Goal: Task Accomplishment & Management: Use online tool/utility

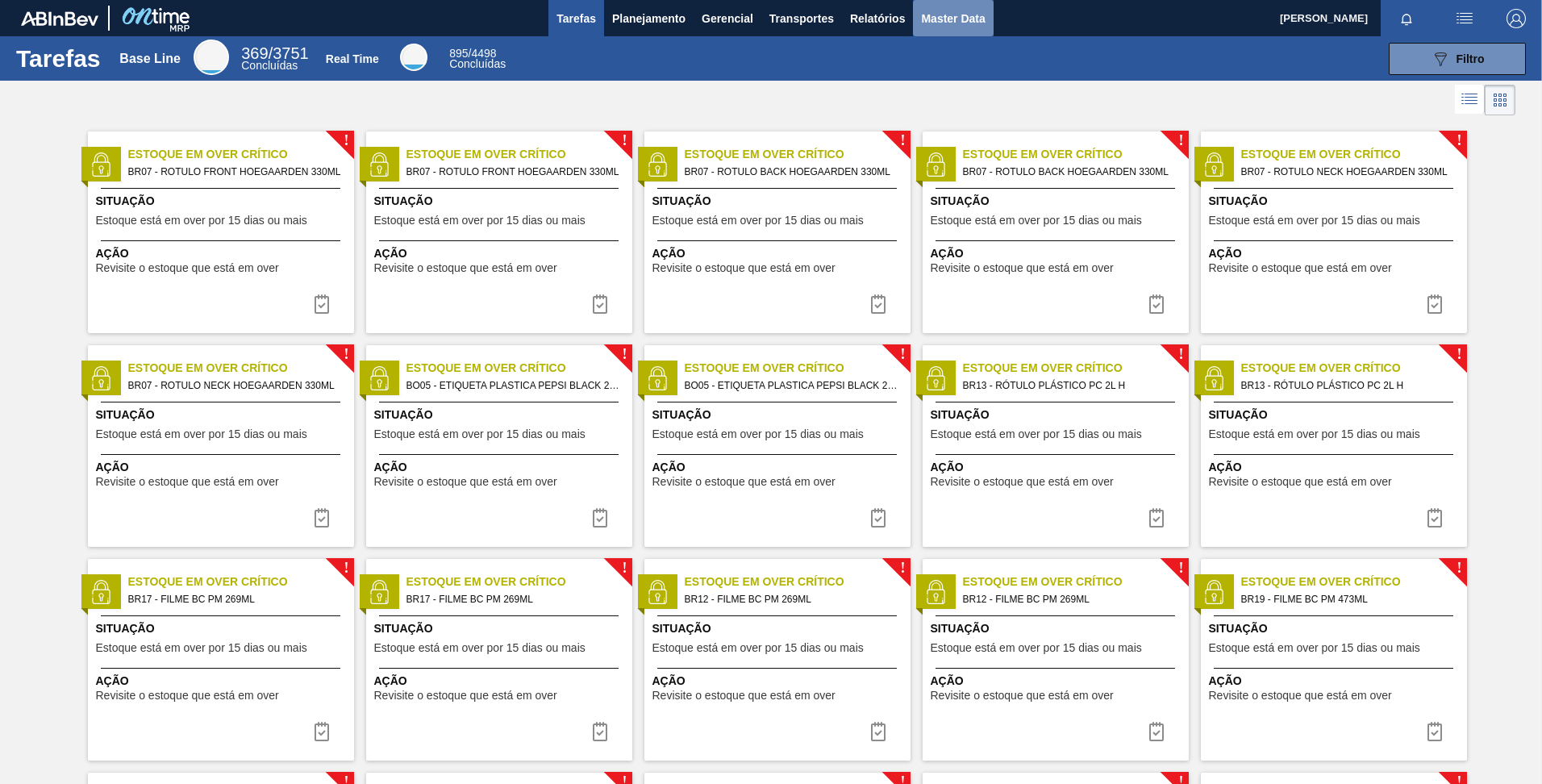
click at [952, 23] on span "Master Data" at bounding box center [953, 18] width 64 height 20
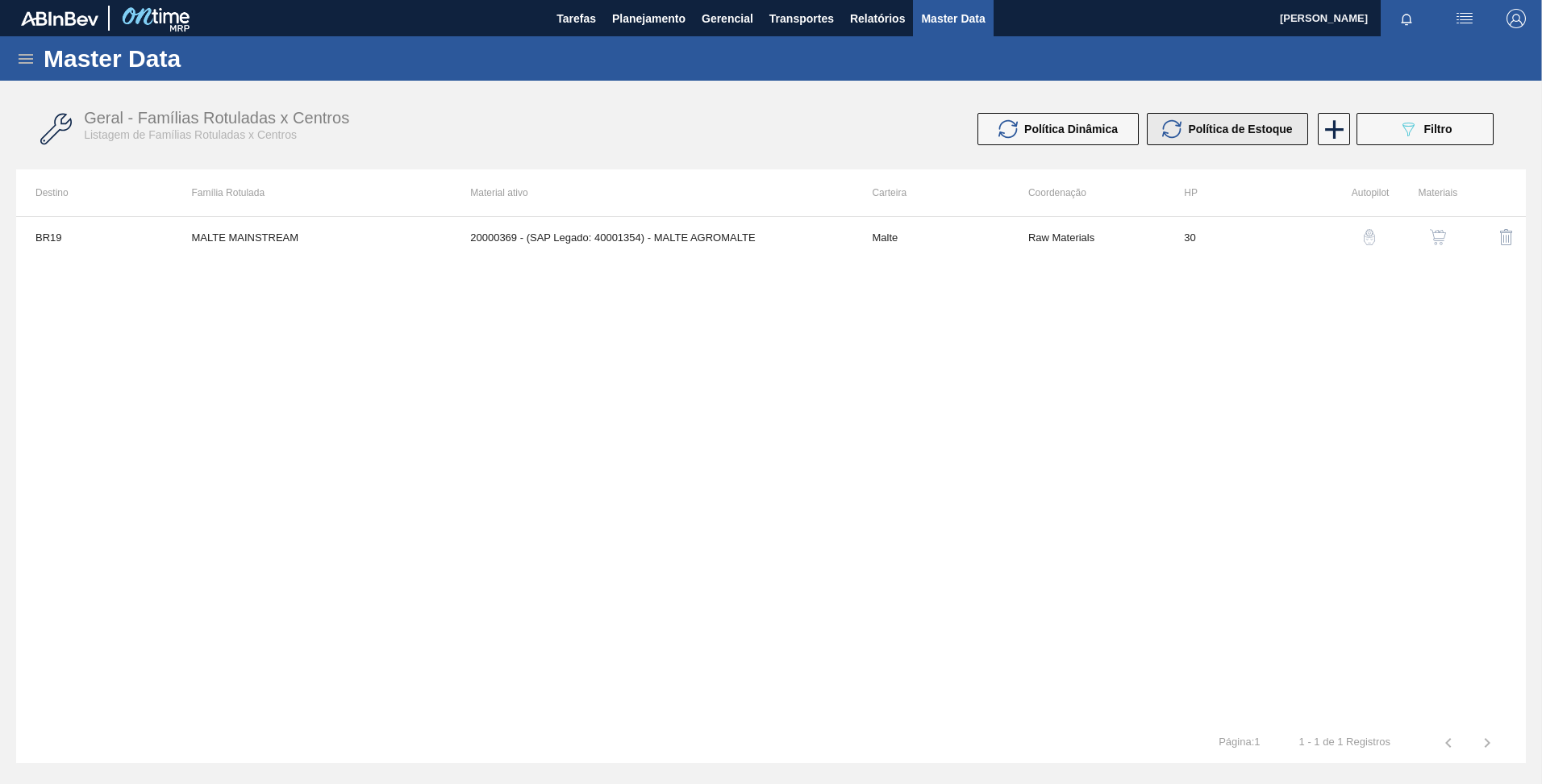
click at [1205, 139] on button "Política de Estoque" at bounding box center [1227, 129] width 161 height 32
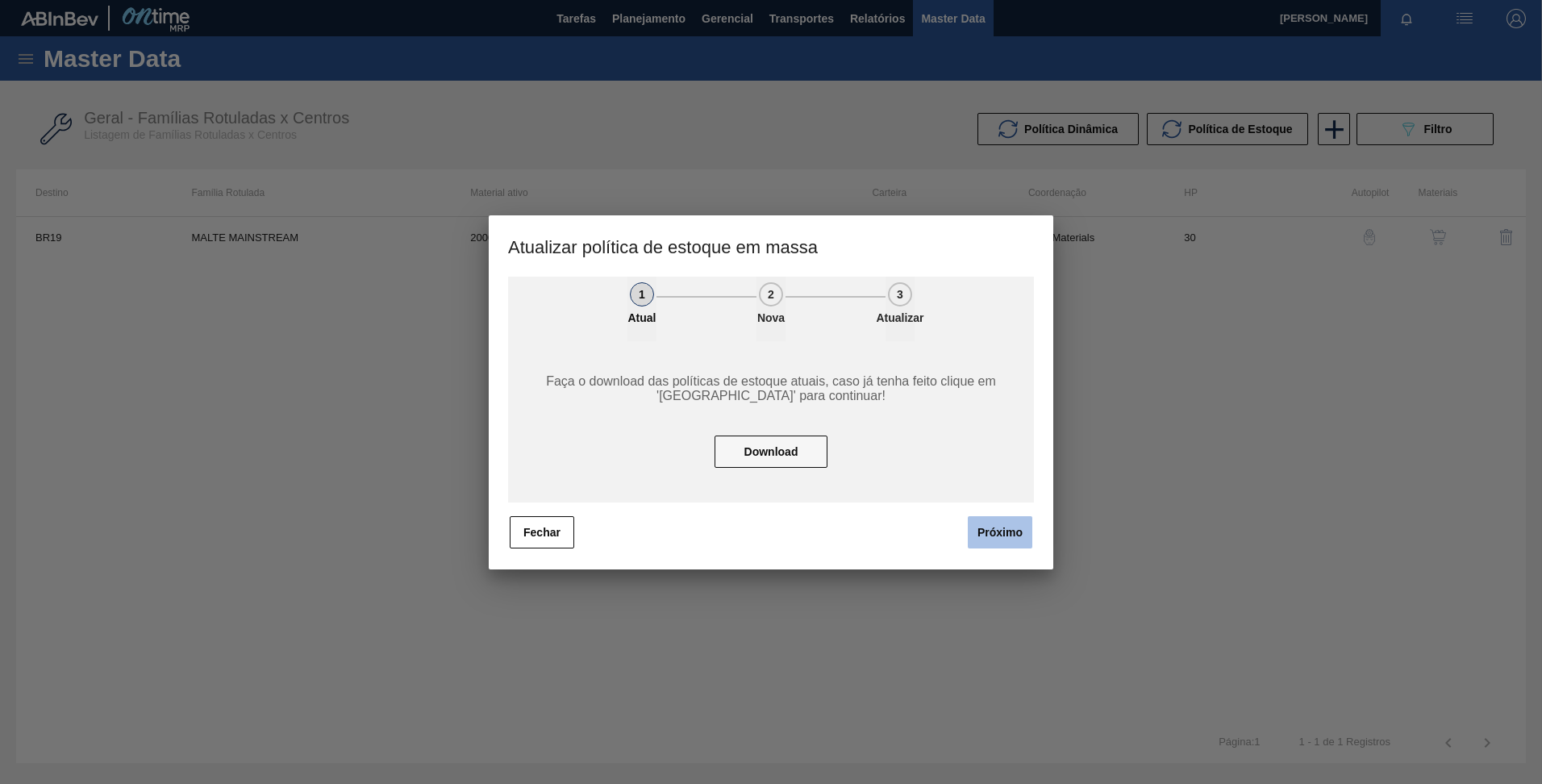
click at [1003, 530] on button "Próximo" at bounding box center [1000, 532] width 65 height 32
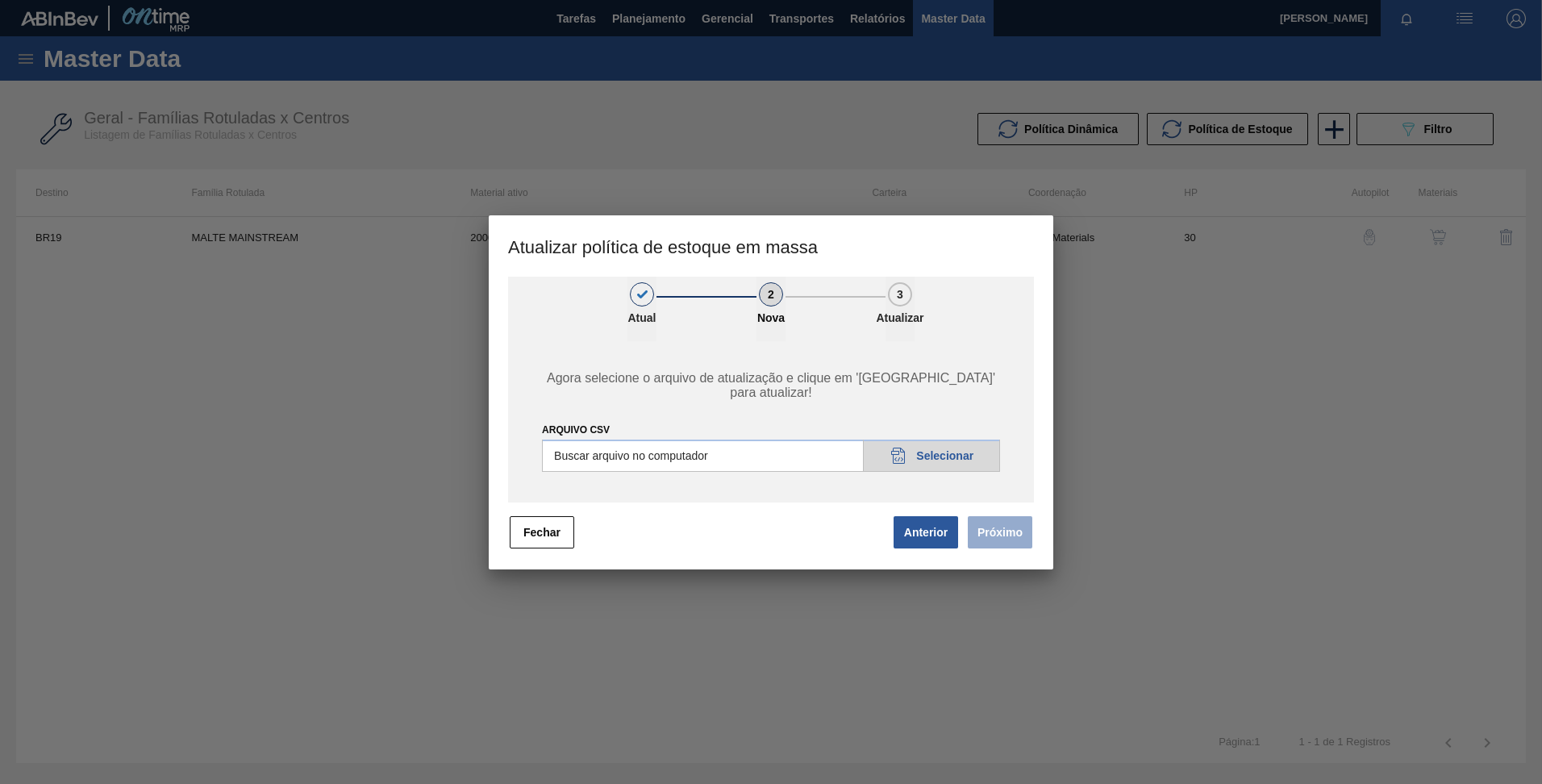
click at [935, 456] on input "ARQUIVO CSV" at bounding box center [771, 456] width 458 height 32
type input "C:\fakepath\POLITICA_DE_ESTOQUE_20250814_155007.csv"
click at [996, 528] on button "Próximo" at bounding box center [1000, 532] width 65 height 32
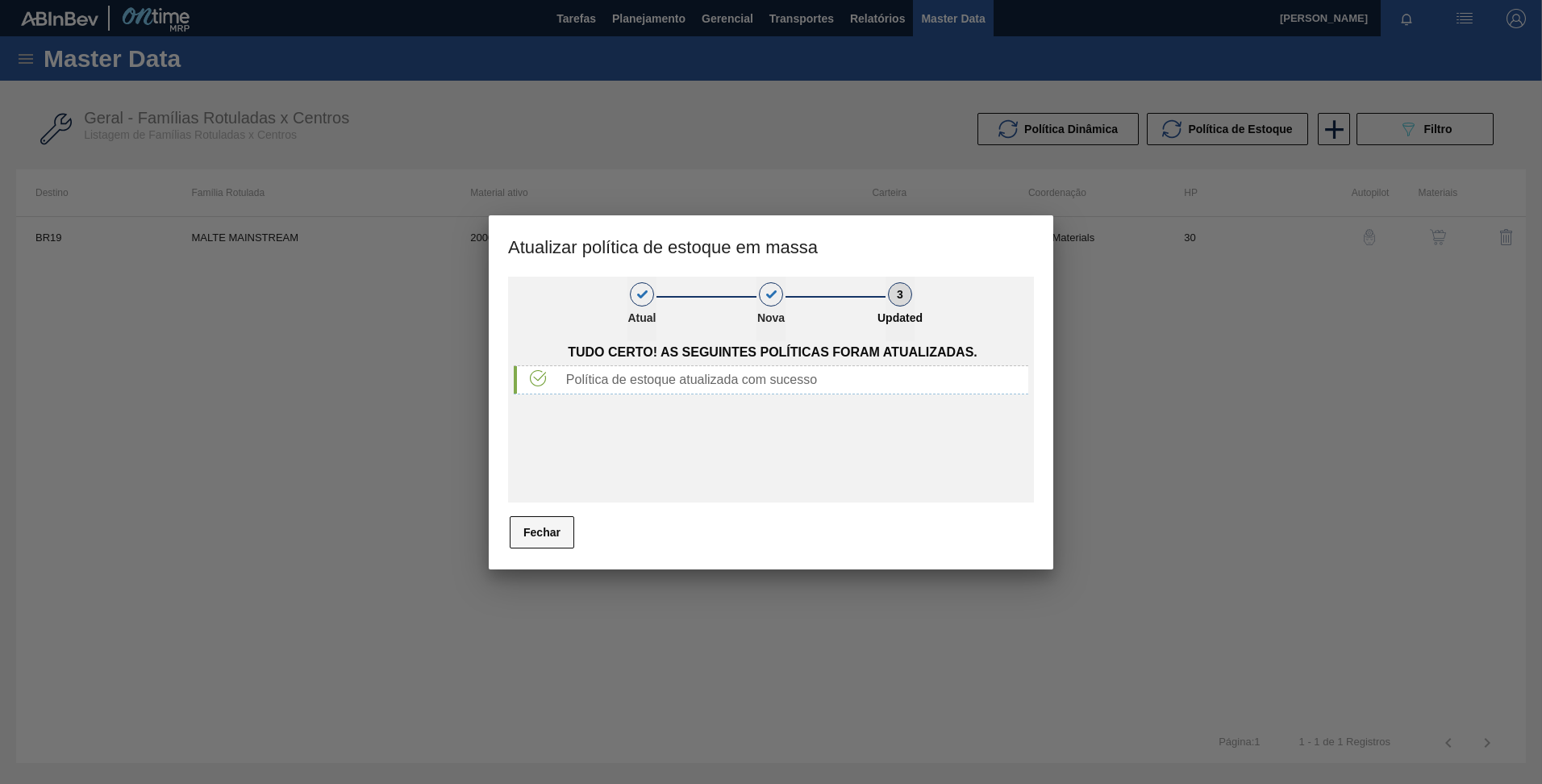
click at [572, 532] on button "Fechar" at bounding box center [541, 532] width 65 height 32
